Goal: Task Accomplishment & Management: Manage account settings

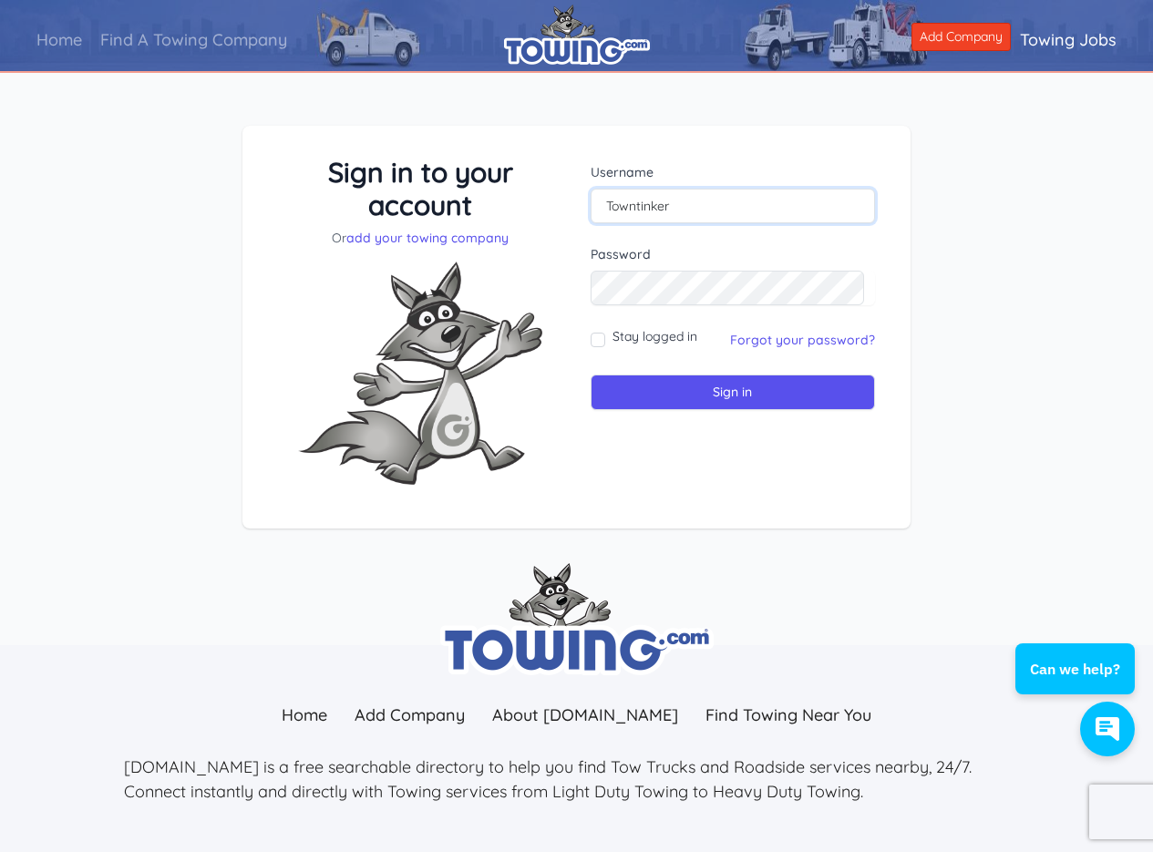
click at [717, 203] on input "Towntinker" at bounding box center [733, 206] width 285 height 35
click at [731, 387] on input "Sign in" at bounding box center [733, 393] width 285 height 36
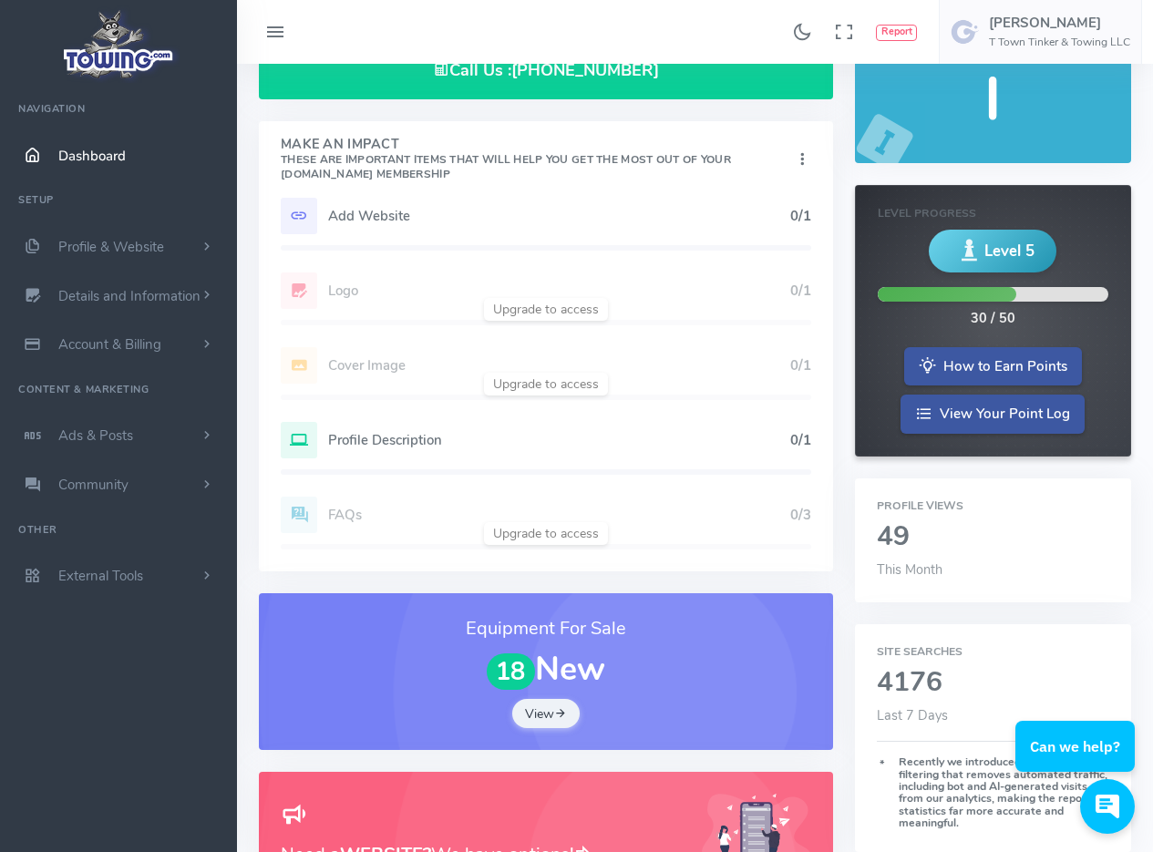
scroll to position [274, 0]
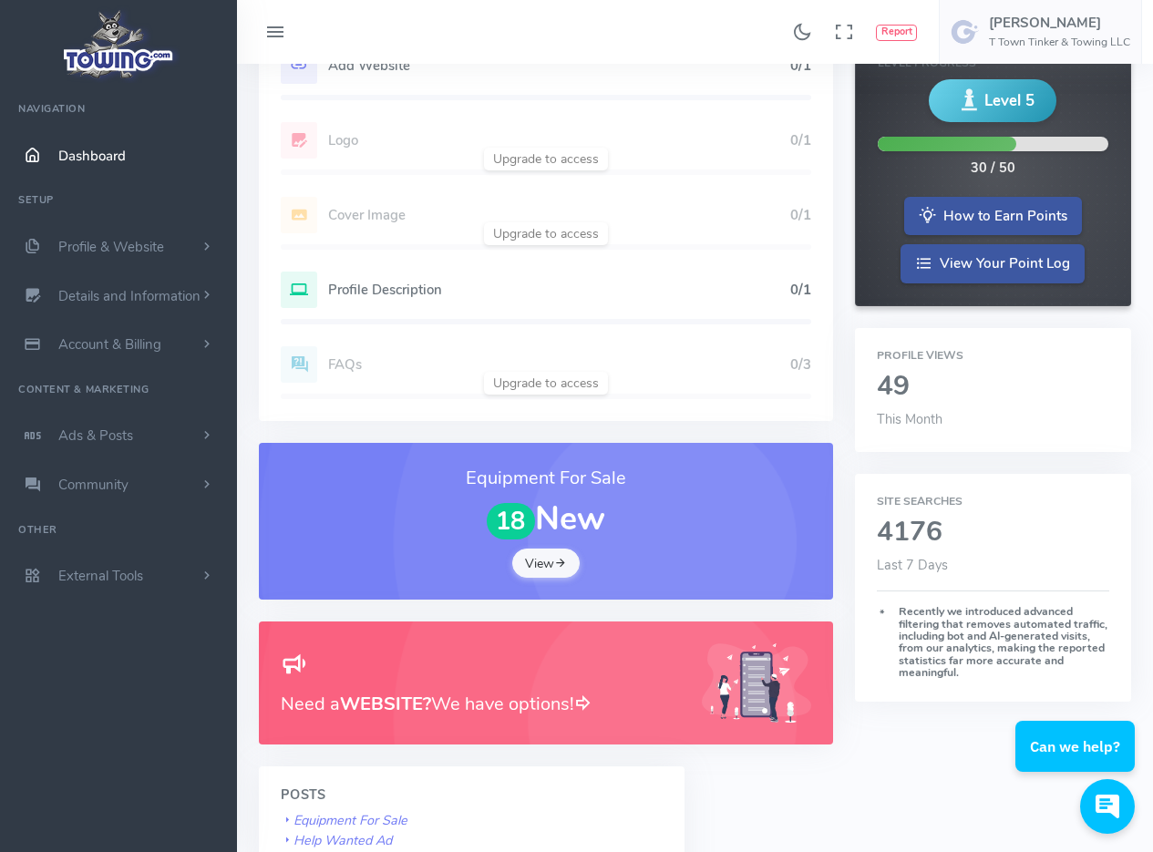
click at [549, 564] on link "View" at bounding box center [545, 563] width 67 height 29
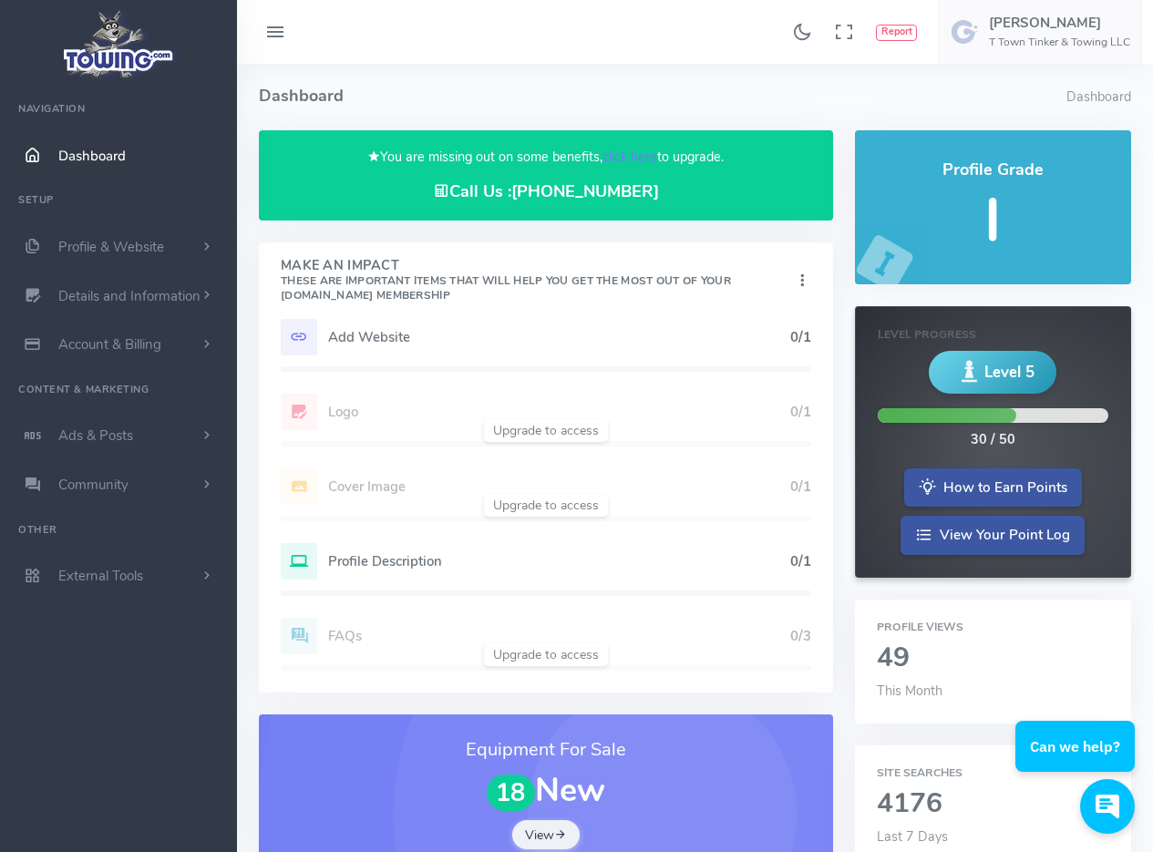
scroll to position [0, 0]
